Goal: Transaction & Acquisition: Purchase product/service

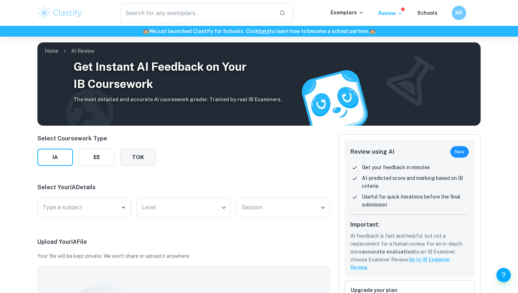
click at [130, 150] on button "TOK" at bounding box center [138, 157] width 36 height 17
click at [210, 219] on div "Session ​ Session" at bounding box center [258, 209] width 143 height 23
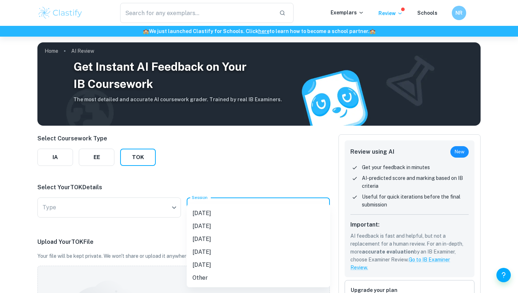
click at [211, 211] on body "We value your privacy We use cookies to enhance your browsing experience, serve…" at bounding box center [259, 183] width 518 height 293
click at [220, 229] on li "[DATE]" at bounding box center [258, 226] width 143 height 13
click at [226, 203] on body "We value your privacy We use cookies to enhance your browsing experience, serve…" at bounding box center [259, 183] width 518 height 293
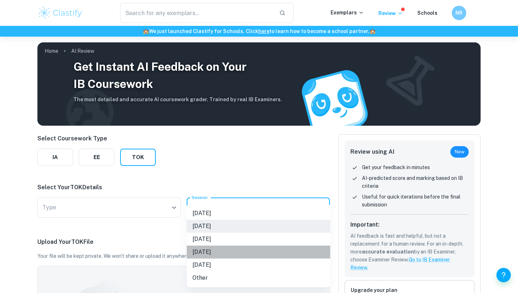
click at [235, 251] on li "[DATE]" at bounding box center [258, 252] width 143 height 13
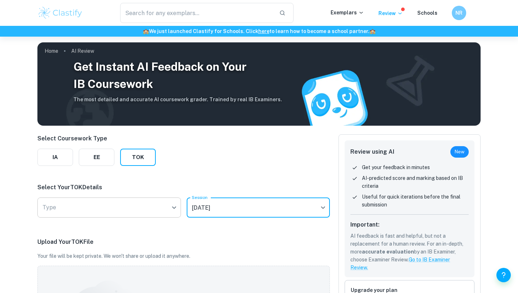
click at [173, 207] on body "We value your privacy We use cookies to enhance your browsing experience, serve…" at bounding box center [259, 183] width 518 height 293
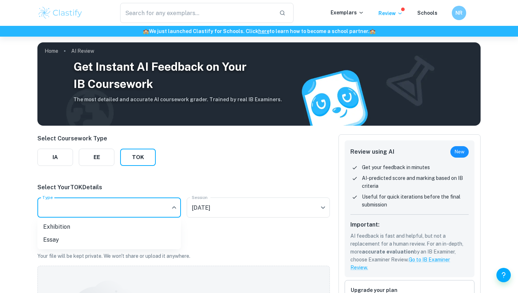
click at [137, 228] on li "Exhibition" at bounding box center [108, 227] width 143 height 13
type input "Exhibition"
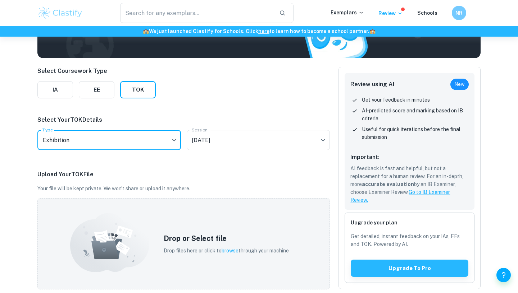
scroll to position [138, 0]
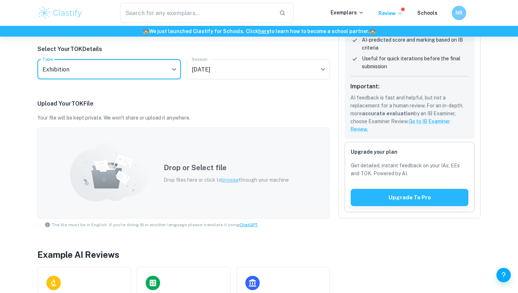
click at [228, 179] on span "browse" at bounding box center [229, 180] width 17 height 6
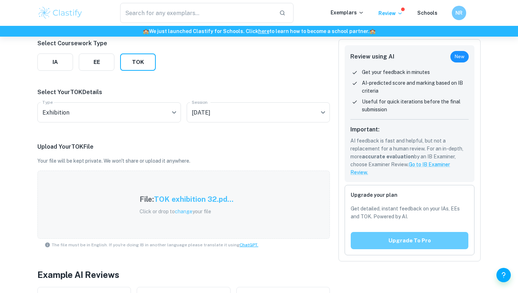
scroll to position [75, 0]
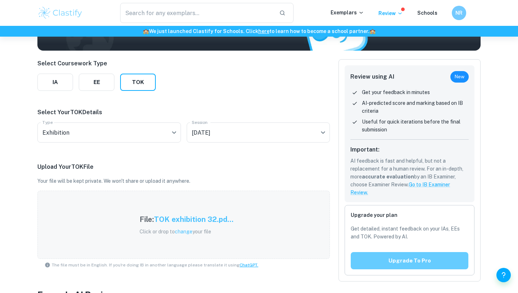
click at [390, 256] on button "Upgrade to pro" at bounding box center [409, 260] width 118 height 17
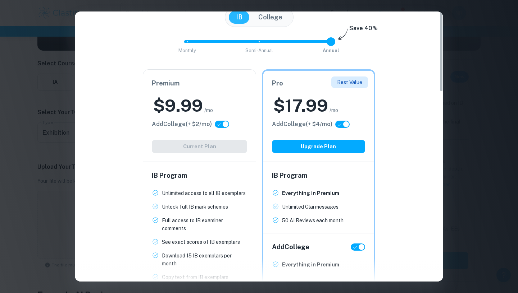
scroll to position [0, 0]
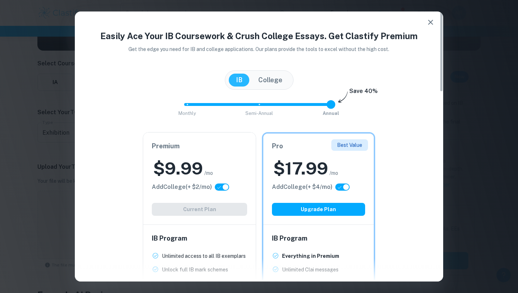
click at [429, 20] on icon "button" at bounding box center [430, 22] width 9 height 9
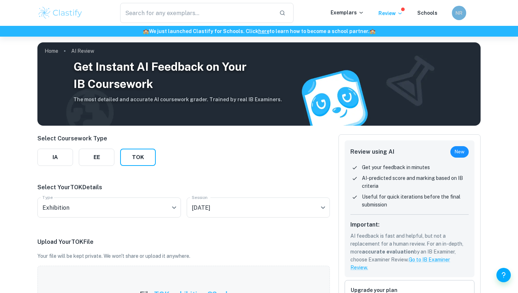
click at [454, 16] on div "NR" at bounding box center [458, 13] width 14 height 14
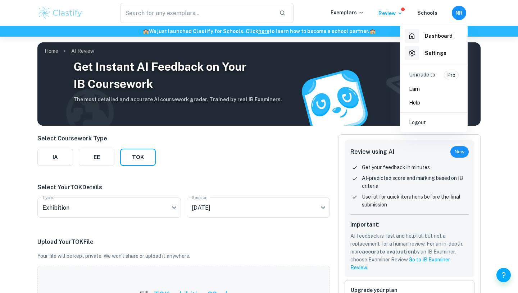
click at [433, 78] on p "Upgrade to" at bounding box center [422, 75] width 26 height 9
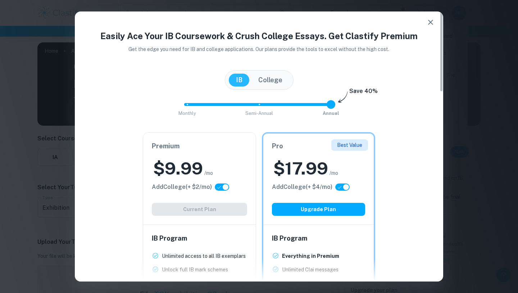
click at [231, 143] on h6 "Premium" at bounding box center [199, 146] width 95 height 10
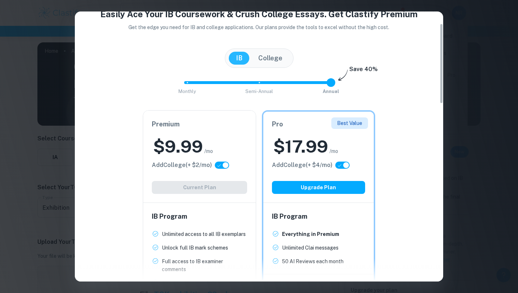
scroll to position [46, 0]
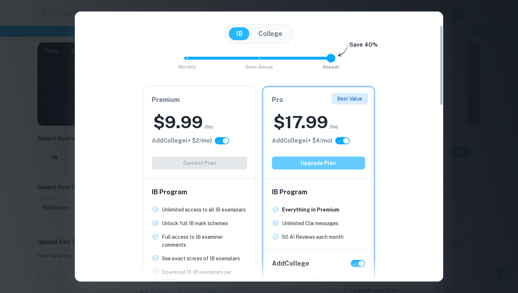
click at [306, 166] on button "Upgrade Plan" at bounding box center [318, 163] width 93 height 13
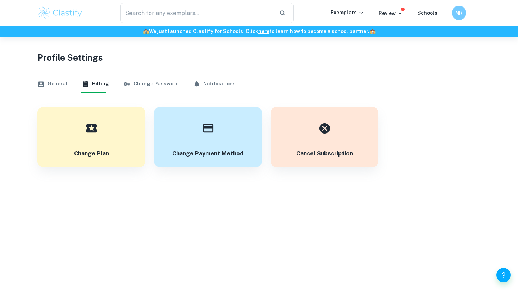
scroll to position [37, 0]
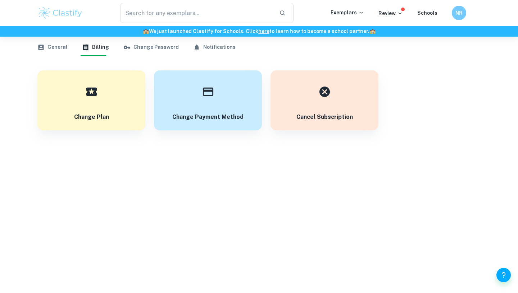
click at [65, 52] on button "General" at bounding box center [52, 47] width 30 height 17
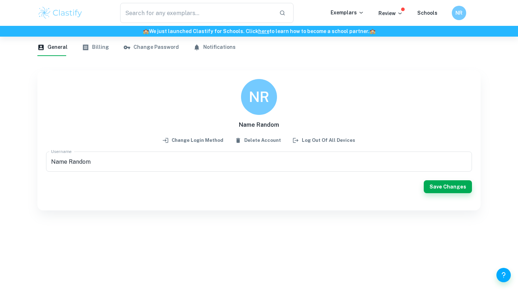
click at [405, 8] on div "​ Exemplars Review Schools NR" at bounding box center [259, 13] width 460 height 20
click at [394, 11] on p "Review" at bounding box center [390, 13] width 24 height 8
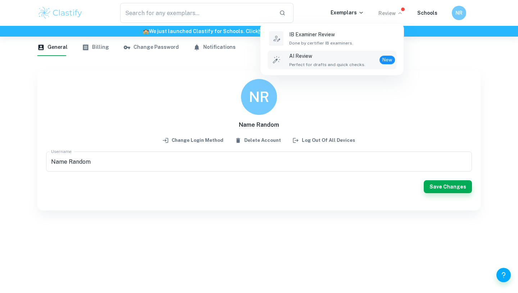
click at [373, 55] on div "AI Review Perfect for drafts and quick checks. New" at bounding box center [342, 60] width 106 height 16
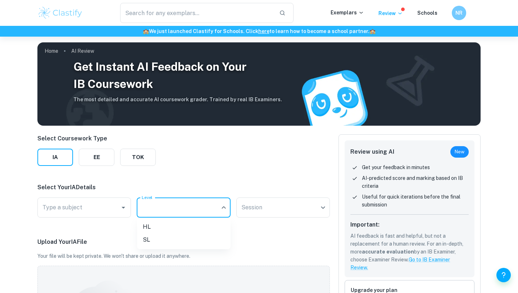
click at [159, 211] on body "We value your privacy We use cookies to enhance your browsing experience, serve…" at bounding box center [259, 183] width 518 height 293
click at [141, 169] on div at bounding box center [259, 146] width 518 height 293
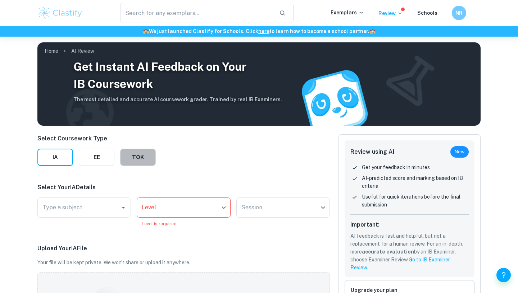
click at [143, 157] on button "TOK" at bounding box center [138, 157] width 36 height 17
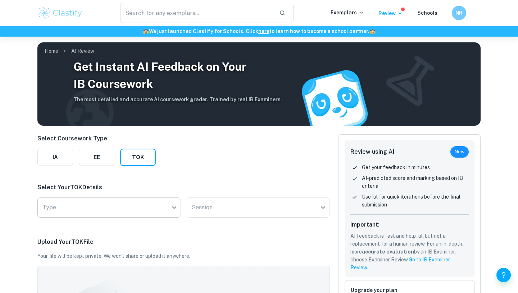
click at [97, 214] on body "We value your privacy We use cookies to enhance your browsing experience, serve…" at bounding box center [259, 183] width 518 height 293
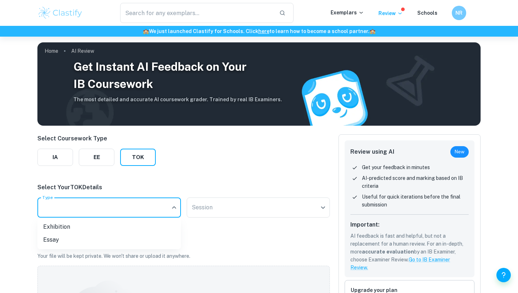
click at [152, 205] on div at bounding box center [259, 146] width 518 height 293
click at [161, 205] on body "We value your privacy We use cookies to enhance your browsing experience, serve…" at bounding box center [259, 183] width 518 height 293
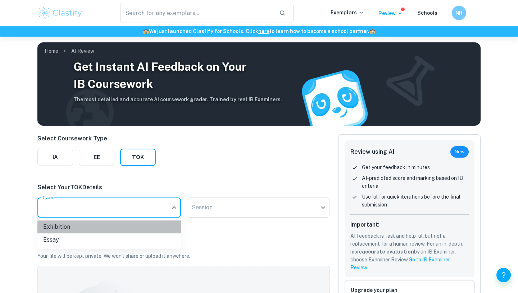
click at [133, 228] on li "Exhibition" at bounding box center [108, 227] width 143 height 13
type input "Exhibition"
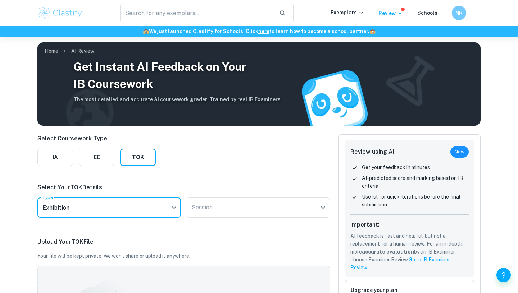
click at [224, 219] on div "Session ​ Session" at bounding box center [258, 209] width 143 height 23
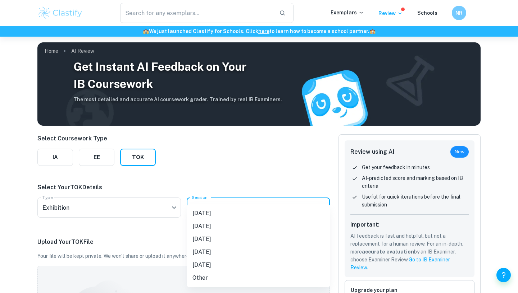
click at [226, 213] on body "We value your privacy We use cookies to enhance your browsing experience, serve…" at bounding box center [259, 183] width 518 height 293
click at [221, 247] on li "[DATE]" at bounding box center [258, 252] width 143 height 13
type input "N26"
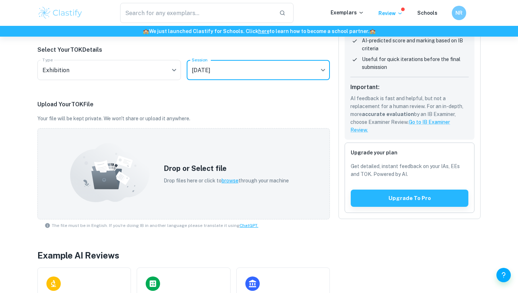
scroll to position [170, 0]
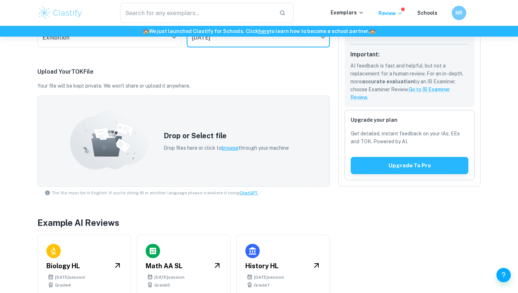
click at [395, 19] on div "​ Exemplars Review Schools NR" at bounding box center [259, 13] width 460 height 20
click at [395, 18] on div "​ Exemplars Review Schools NR" at bounding box center [259, 13] width 460 height 20
click at [395, 12] on p "Review" at bounding box center [390, 13] width 24 height 8
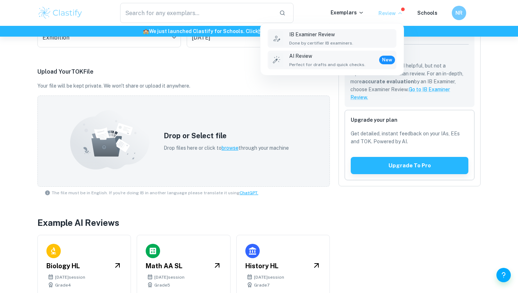
click at [373, 45] on div "IB Examiner Review Done by certifier IB examiners." at bounding box center [342, 39] width 106 height 16
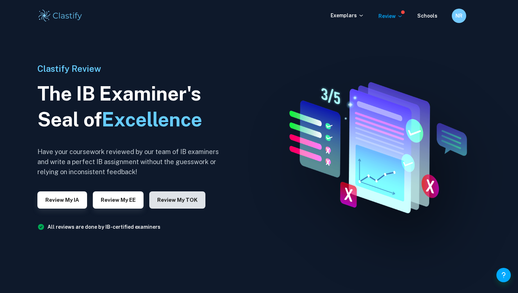
click at [163, 198] on button "Review my TOK" at bounding box center [177, 200] width 56 height 17
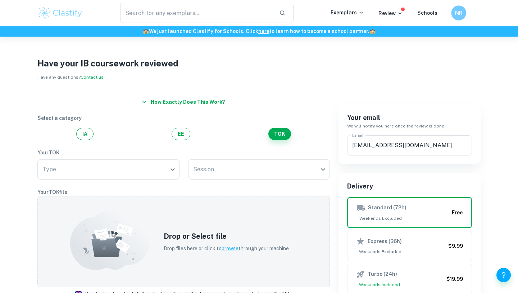
click at [456, 11] on h6 "NR" at bounding box center [458, 13] width 9 height 8
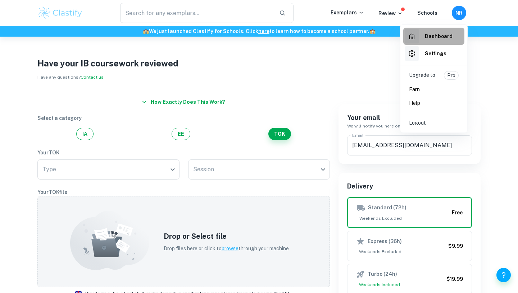
click at [453, 42] on li "Dashboard" at bounding box center [433, 36] width 61 height 17
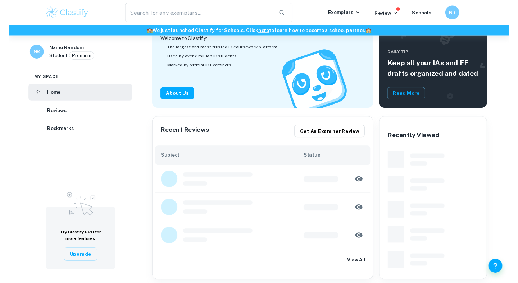
scroll to position [94, 0]
